Goal: Task Accomplishment & Management: Manage account settings

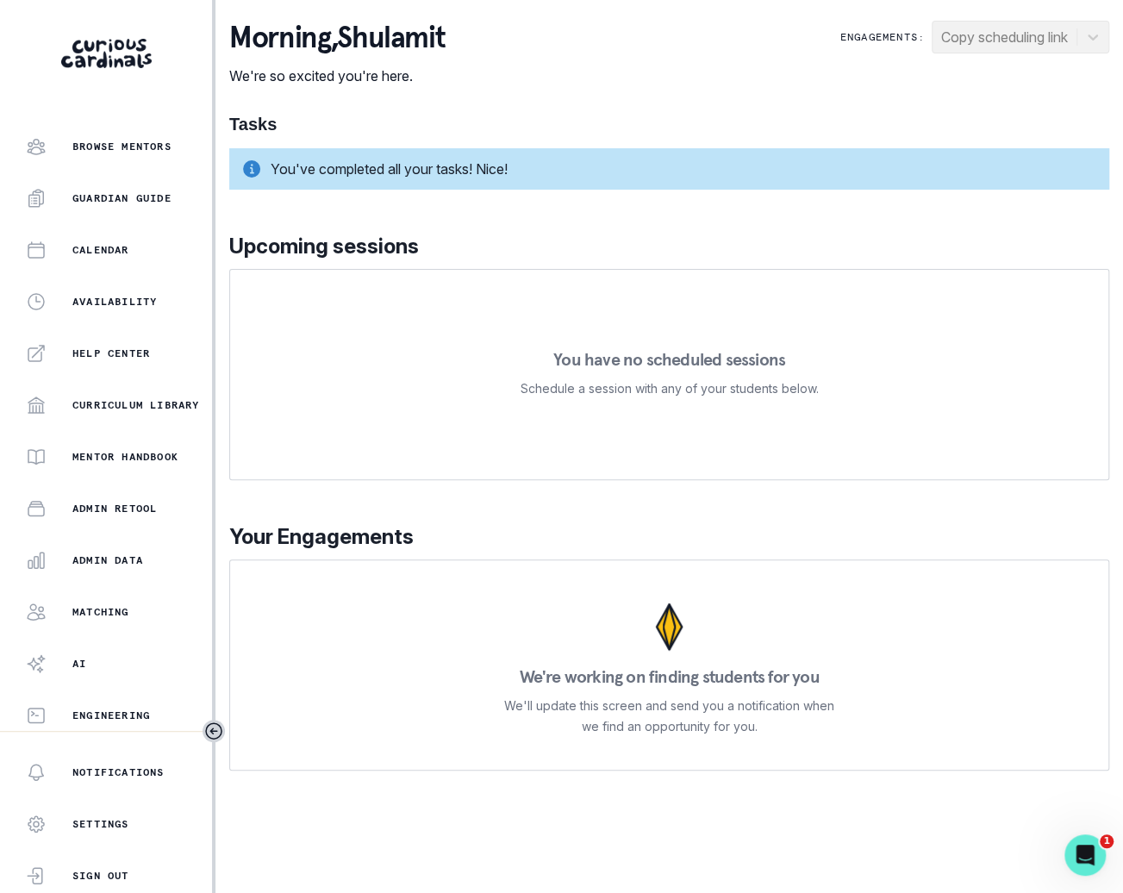
scroll to position [164, 0]
click at [113, 559] on p "Admin Data" at bounding box center [107, 559] width 71 height 14
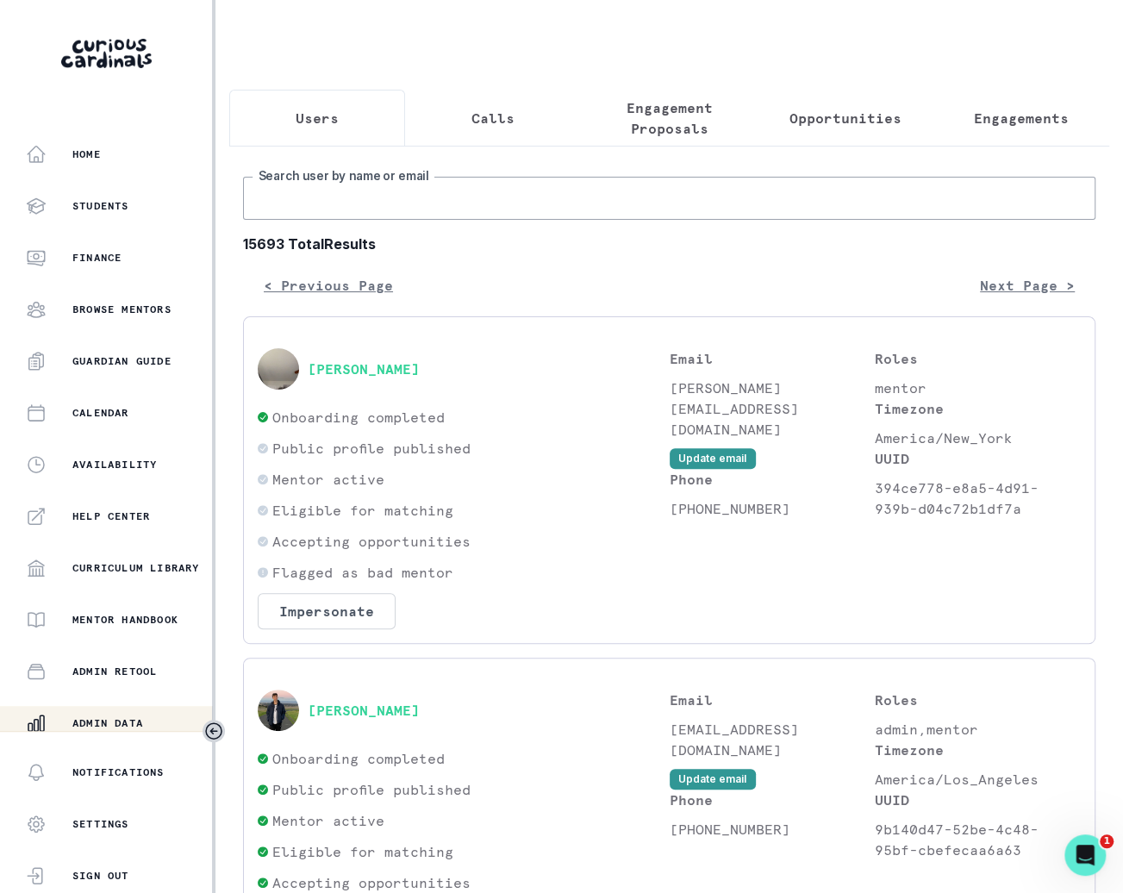
click at [431, 187] on input "Search user by name or email" at bounding box center [669, 198] width 852 height 43
type input "suri"
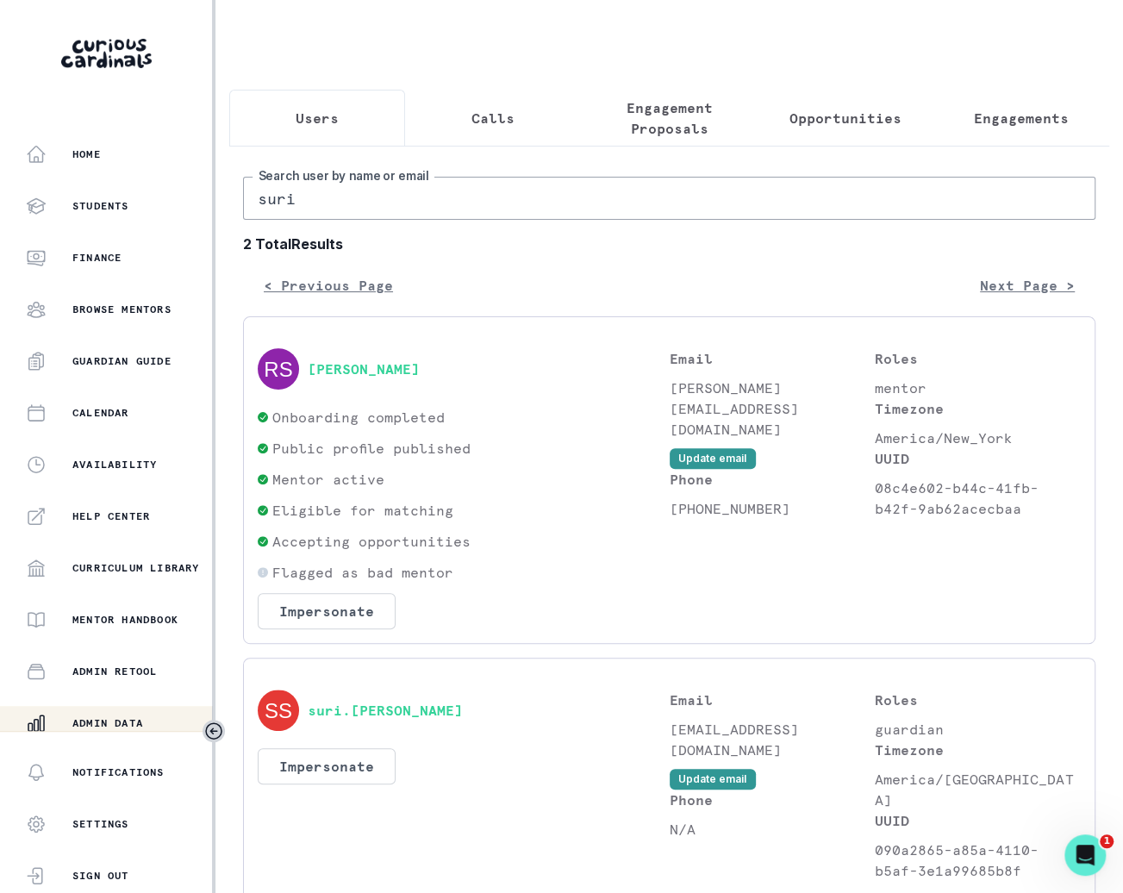
scroll to position [223, 0]
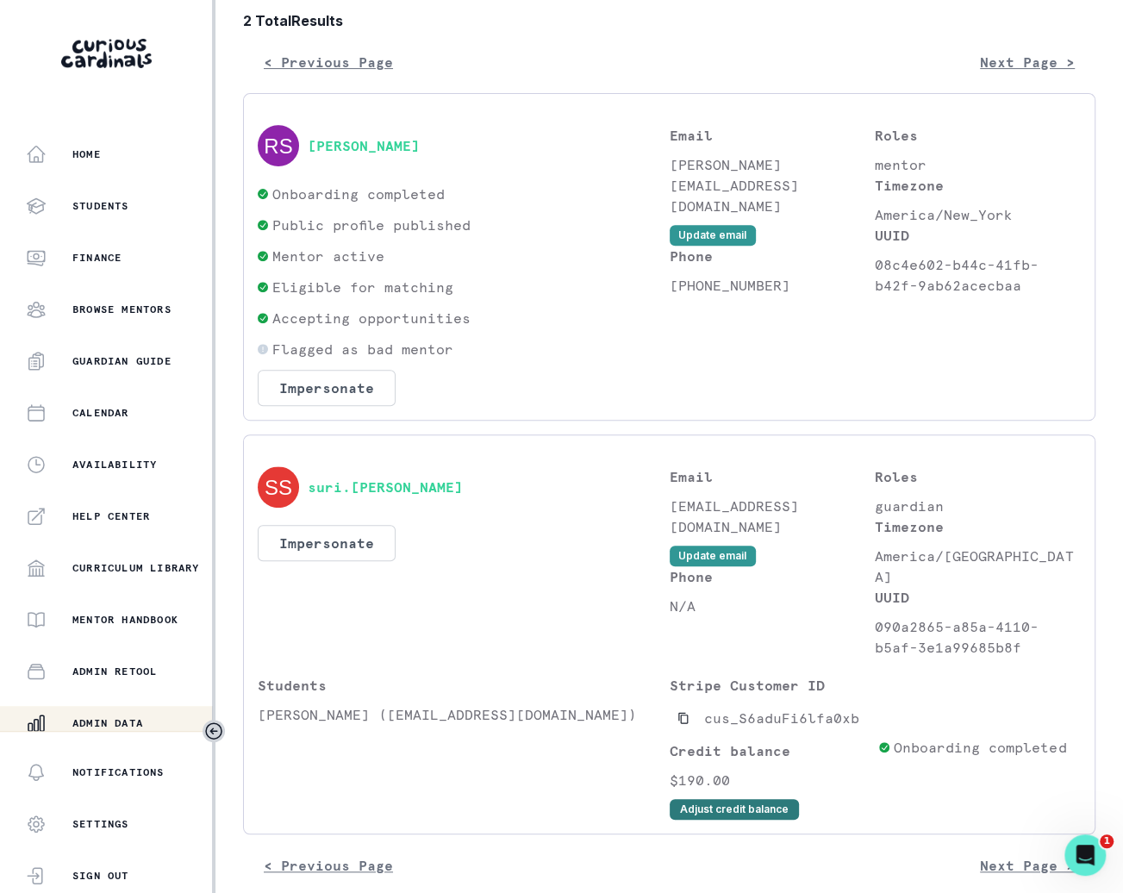
click at [686, 799] on button "Adjust credit balance" at bounding box center [734, 809] width 129 height 21
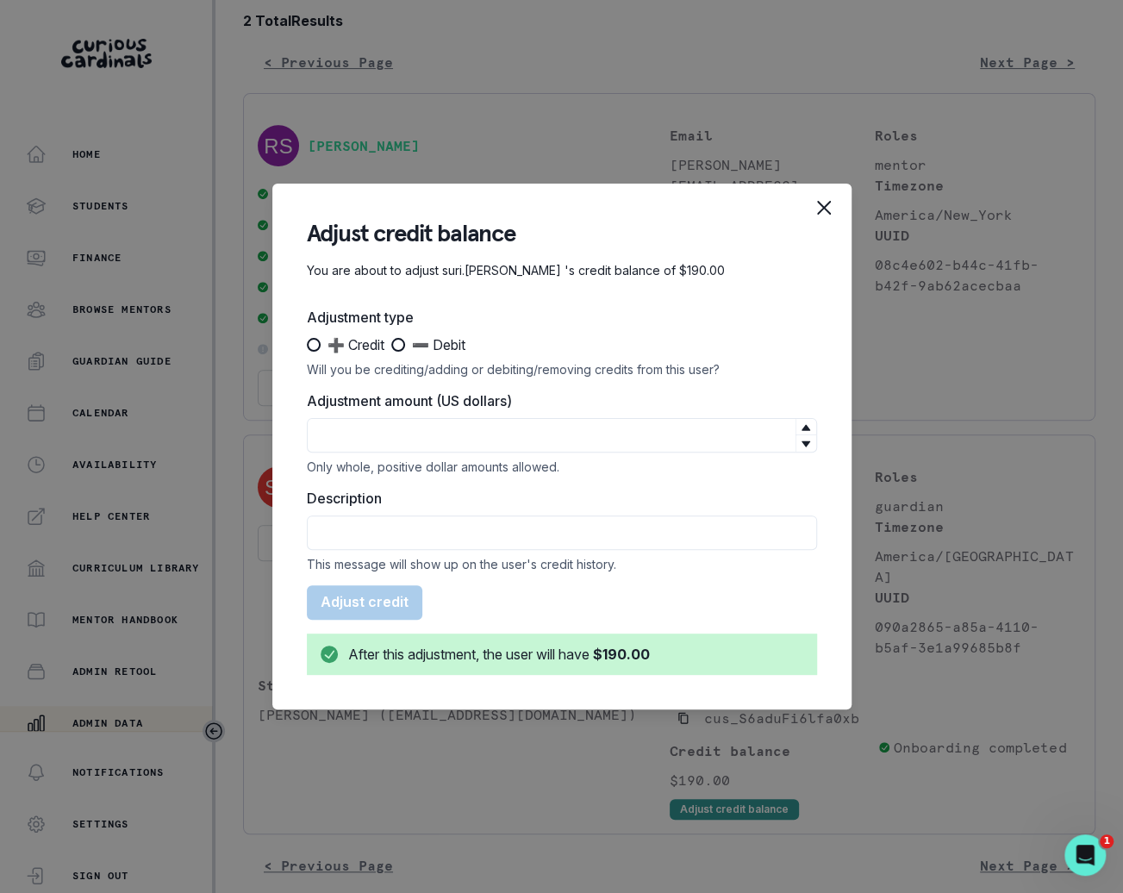
click at [305, 352] on section "Adjust credit balance You are about to adjust suri.[PERSON_NAME] 's credit bala…" at bounding box center [561, 447] width 579 height 526
click at [323, 352] on label "➕ Credit" at bounding box center [346, 344] width 78 height 21
click at [307, 346] on input "➕ Credit" at bounding box center [306, 345] width 1 height 1
radio input "true"
click at [356, 421] on input "Adjustment amount (US dollars)" at bounding box center [562, 435] width 510 height 34
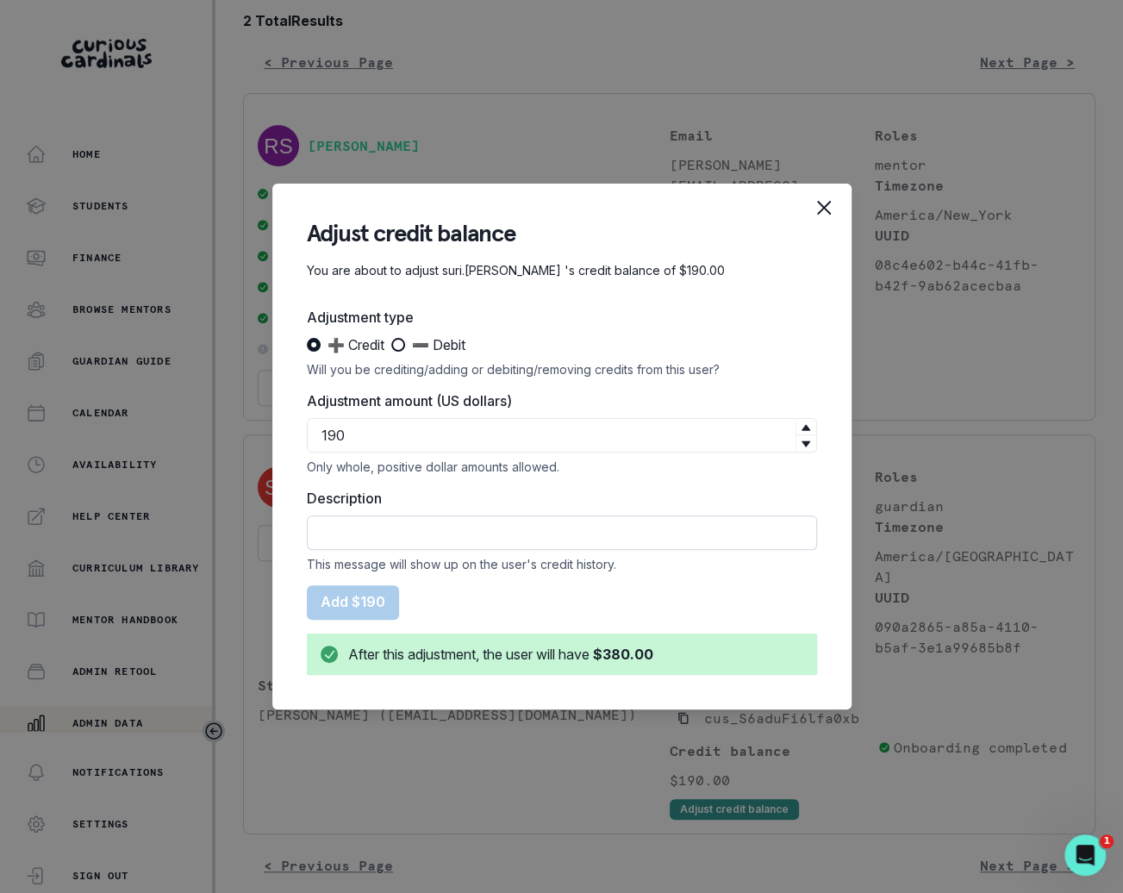
type input "190"
click at [441, 533] on input "Description" at bounding box center [562, 532] width 510 height 34
type input "Courtesy for cap"
click at [380, 602] on button "Add $190" at bounding box center [353, 602] width 92 height 34
